Goal: Task Accomplishment & Management: Manage account settings

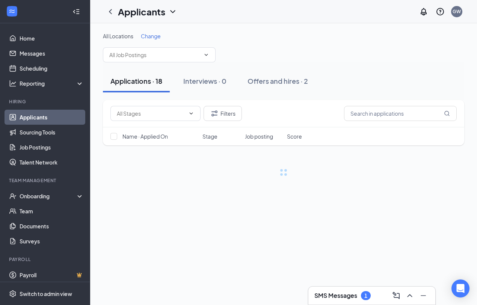
click at [367, 296] on div "SMS Messages 1" at bounding box center [371, 295] width 115 height 12
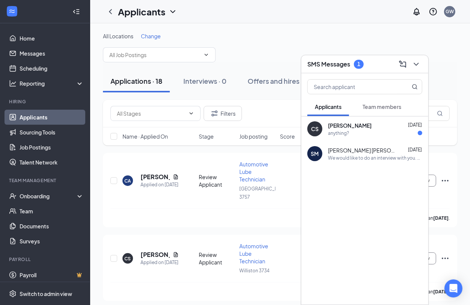
click at [361, 130] on div "anything?" at bounding box center [375, 133] width 94 height 6
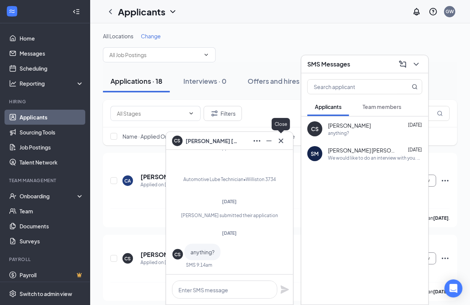
click at [281, 137] on icon "Cross" at bounding box center [280, 140] width 9 height 9
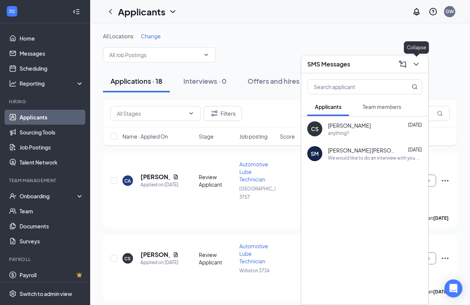
click at [415, 62] on icon "ChevronDown" at bounding box center [415, 64] width 9 height 9
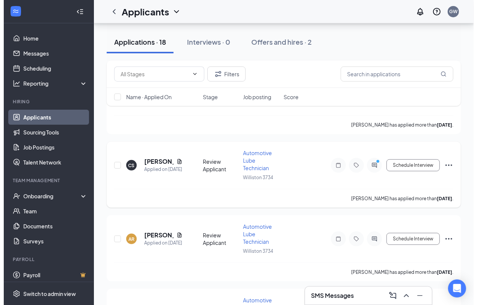
scroll to position [94, 0]
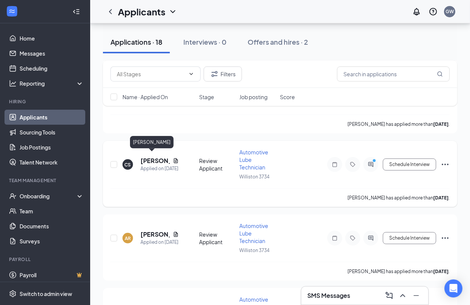
click at [157, 157] on h5 "[PERSON_NAME]" at bounding box center [154, 161] width 29 height 8
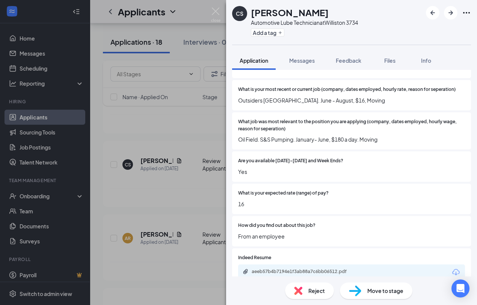
scroll to position [214, 0]
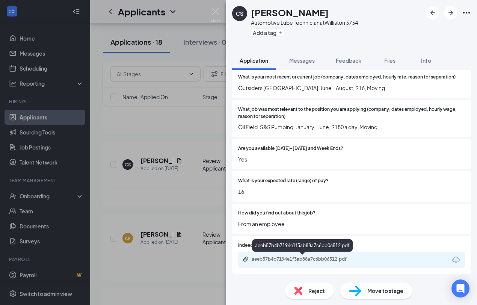
click at [340, 260] on div "aeeb57b4b7194e1f3ab88a7c6bb06512.pdf" at bounding box center [303, 259] width 105 height 6
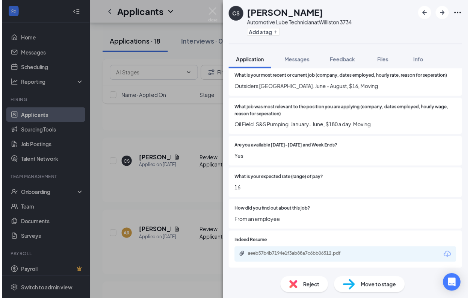
scroll to position [211, 0]
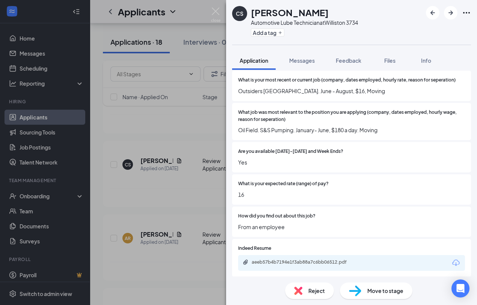
click at [218, 12] on img at bounding box center [215, 15] width 9 height 15
